Goal: Information Seeking & Learning: Learn about a topic

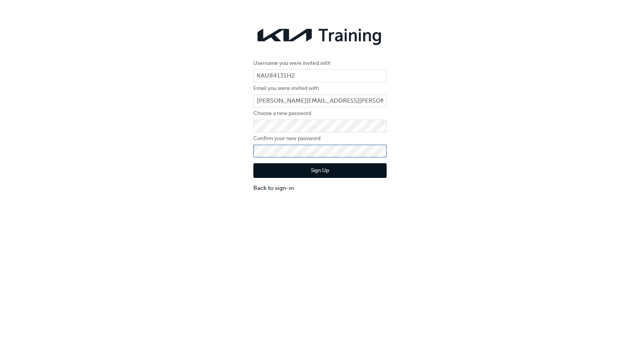
click button "Sign Up" at bounding box center [319, 170] width 133 height 15
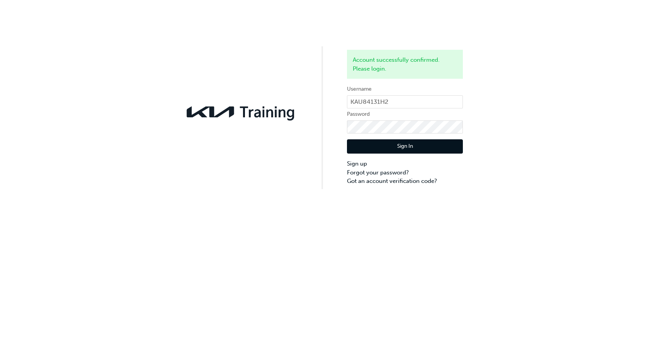
click at [388, 143] on button "Sign In" at bounding box center [405, 146] width 116 height 15
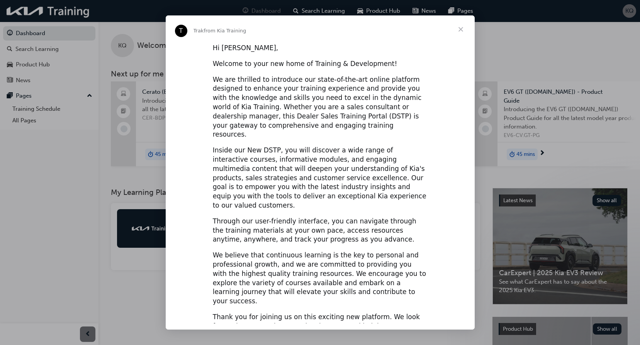
scroll to position [18, 0]
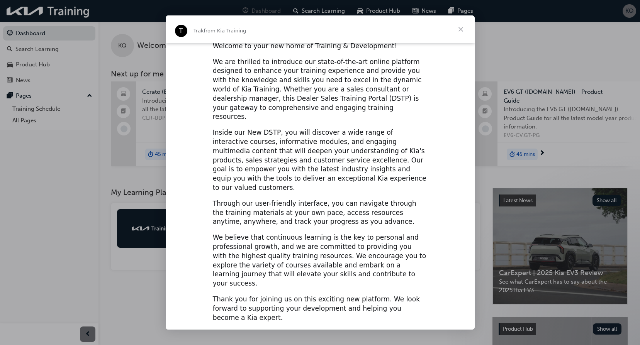
click at [460, 31] on span "Close" at bounding box center [461, 29] width 28 height 28
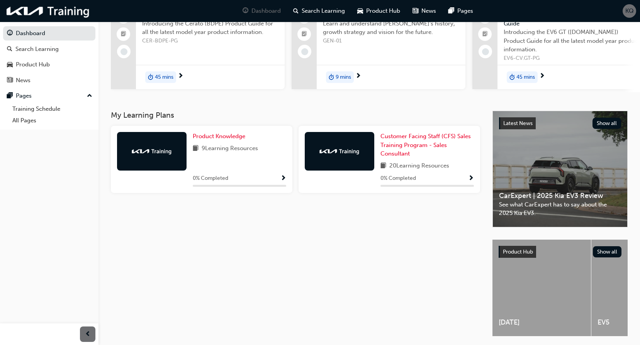
scroll to position [0, 0]
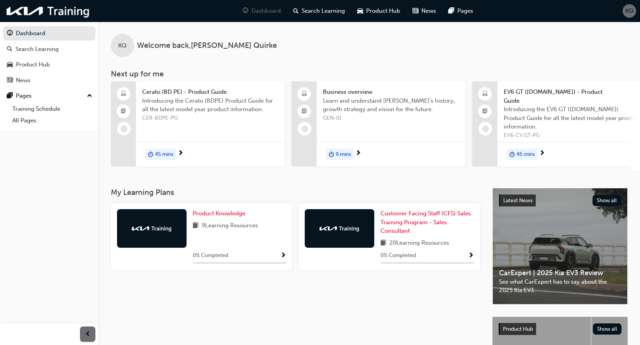
click at [263, 260] on div "0 % Completed" at bounding box center [239, 256] width 93 height 10
click at [178, 152] on div at bounding box center [181, 154] width 6 height 10
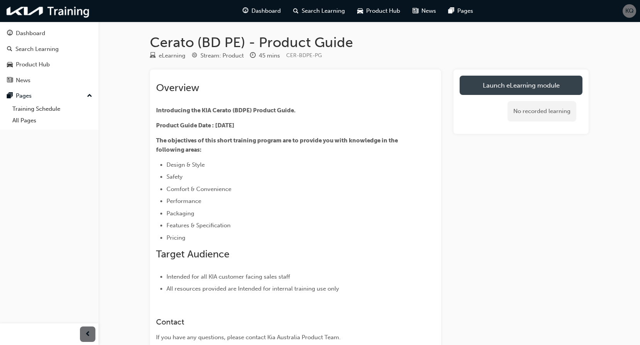
click at [526, 85] on link "Launch eLearning module" at bounding box center [521, 85] width 123 height 19
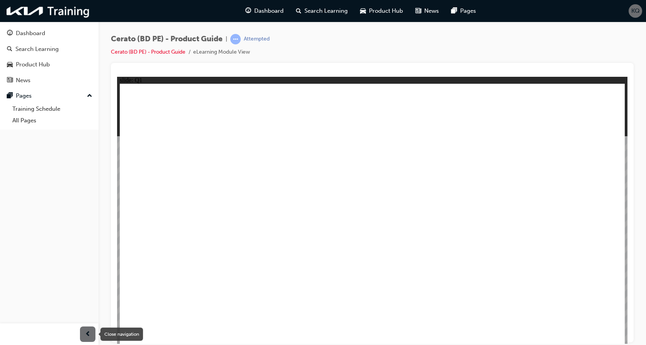
click at [87, 331] on span "prev-icon" at bounding box center [88, 335] width 6 height 10
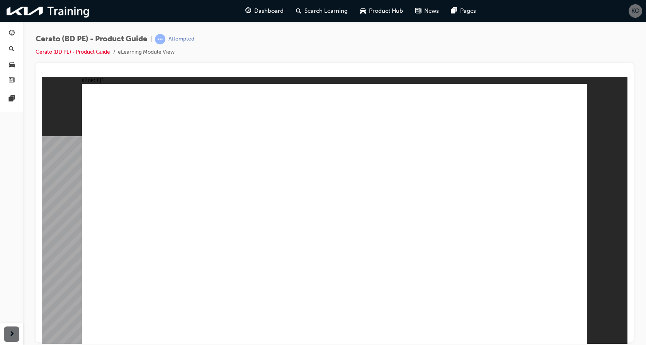
click at [8, 326] on div at bounding box center [11, 335] width 23 height 22
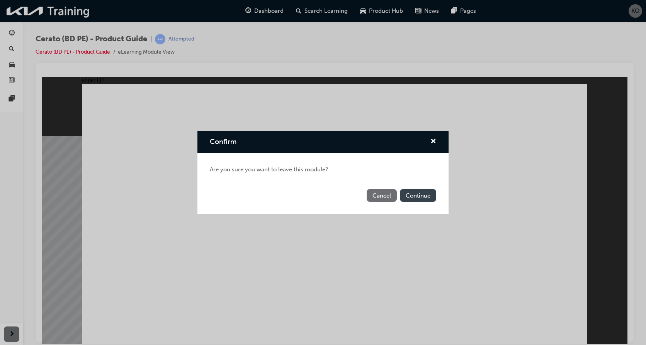
click at [421, 197] on button "Continue" at bounding box center [418, 195] width 36 height 13
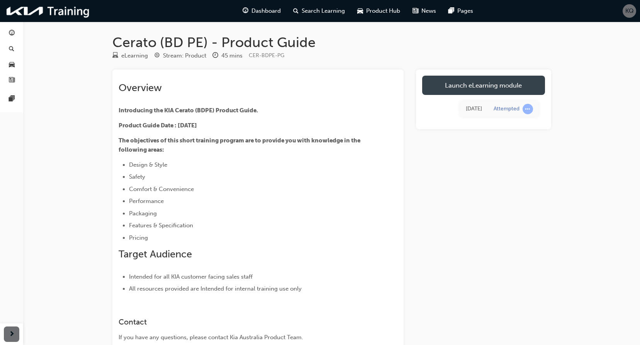
click at [503, 79] on link "Launch eLearning module" at bounding box center [483, 85] width 123 height 19
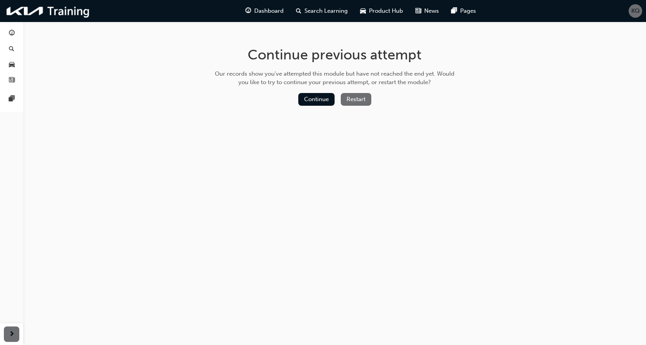
click at [359, 95] on button "Restart" at bounding box center [356, 99] width 31 height 13
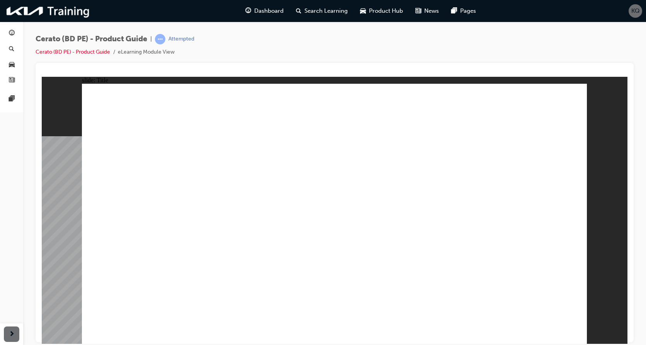
click at [42, 76] on image at bounding box center [42, 76] width 0 height 0
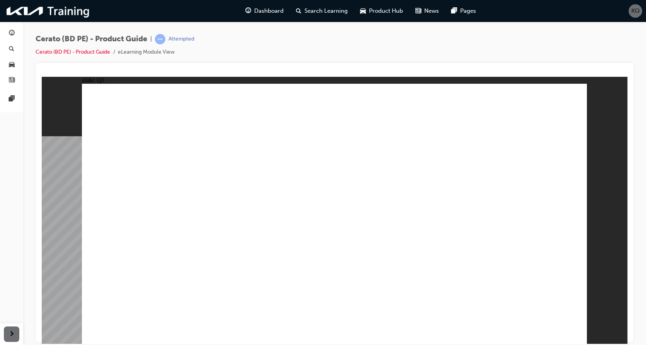
radio input "true"
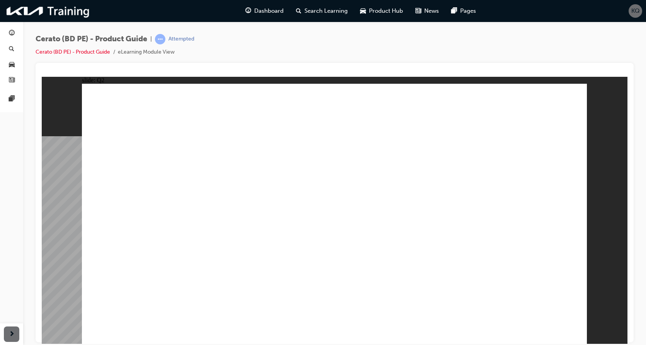
radio input "true"
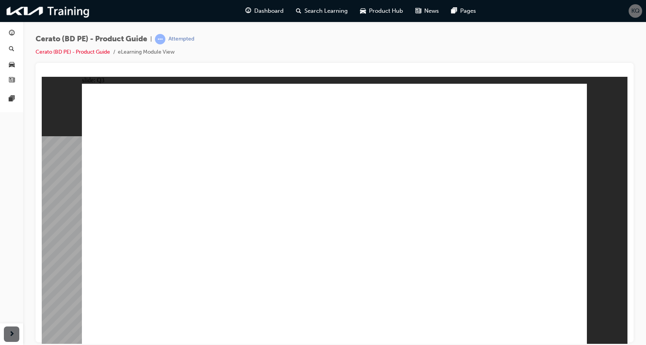
radio input "true"
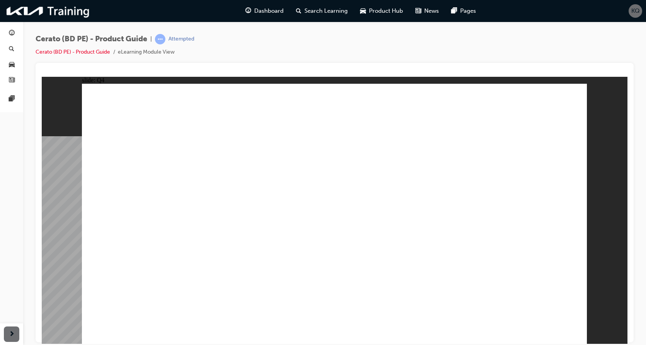
radio input "true"
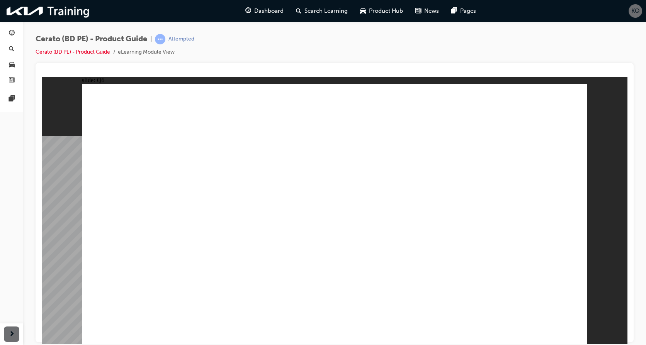
radio input "true"
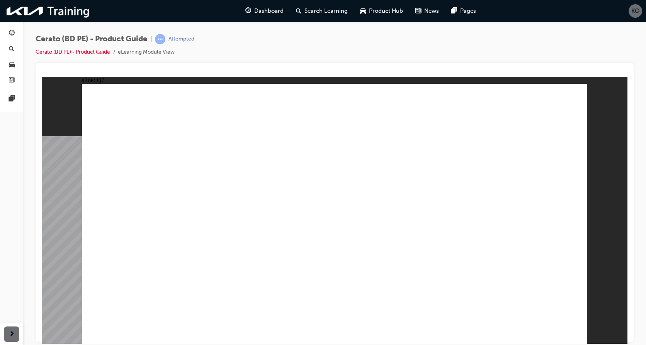
radio input "true"
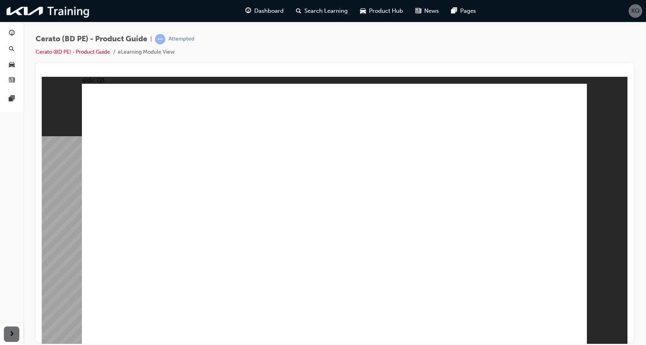
radio input "true"
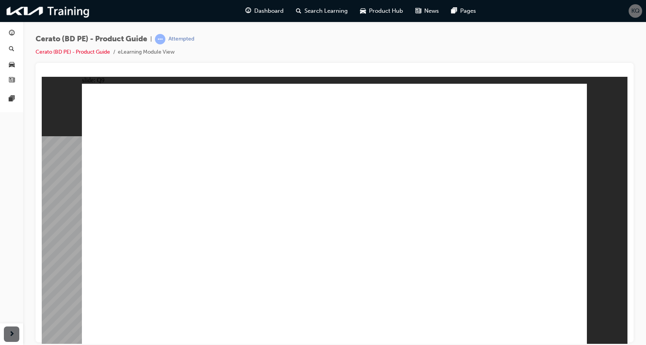
radio input "true"
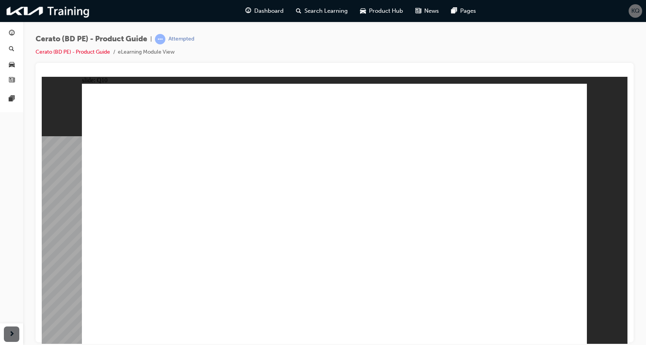
radio input "true"
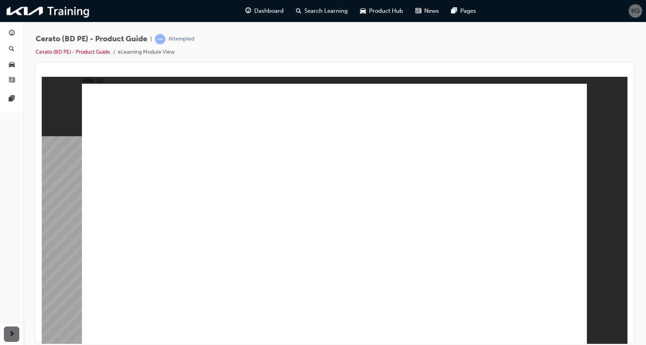
drag, startPoint x: 393, startPoint y: 280, endPoint x: 399, endPoint y: 281, distance: 5.8
radio input "true"
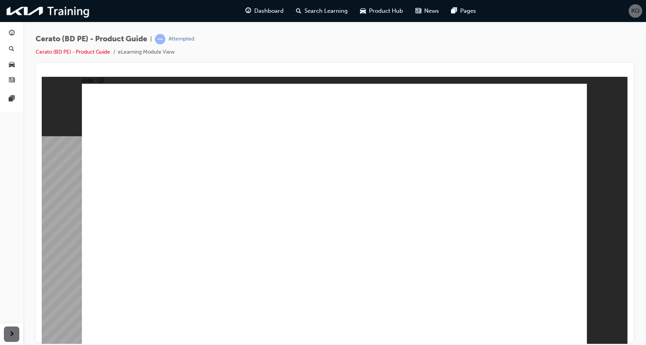
radio input "false"
radio input "true"
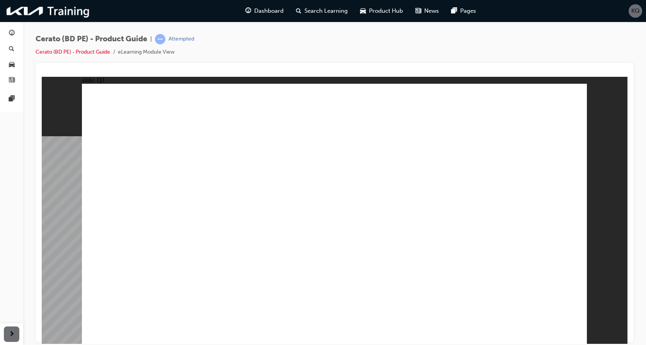
radio input "true"
